Goal: Find specific page/section

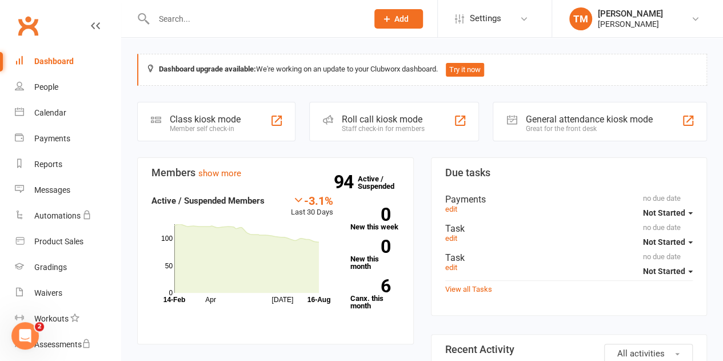
click at [199, 22] on input "text" at bounding box center [255, 19] width 210 height 16
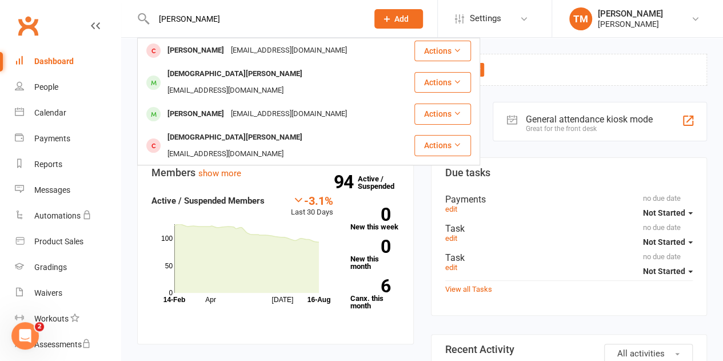
type input "[PERSON_NAME]"
click at [202, 76] on div "[DEMOGRAPHIC_DATA][PERSON_NAME]" at bounding box center [235, 74] width 142 height 17
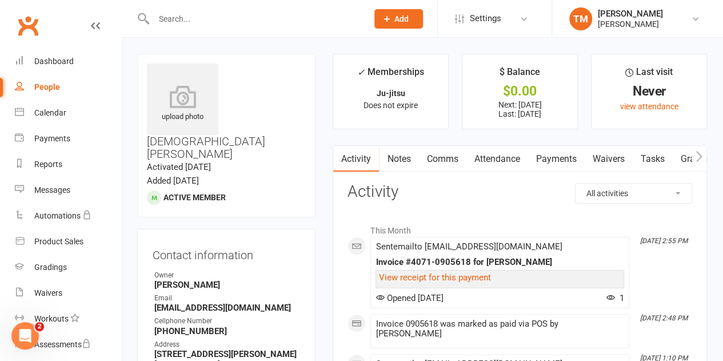
click at [543, 163] on link "Payments" at bounding box center [555, 159] width 57 height 26
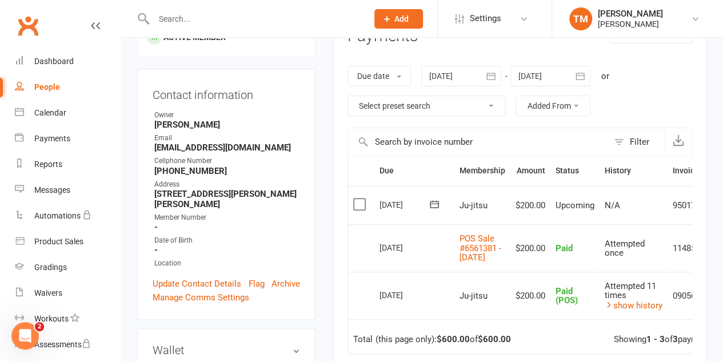
scroll to position [168, 0]
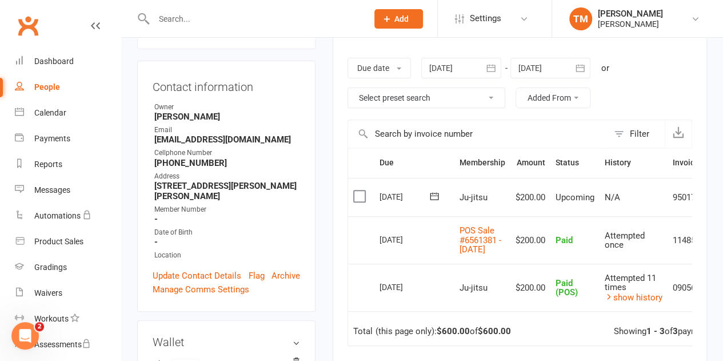
click at [33, 31] on link "Clubworx" at bounding box center [28, 25] width 29 height 29
